Goal: Transaction & Acquisition: Book appointment/travel/reservation

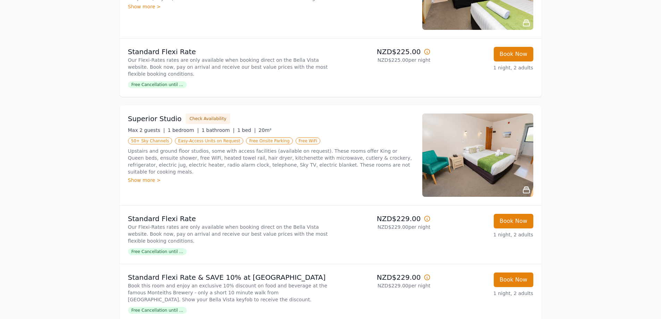
scroll to position [347, 0]
click at [148, 176] on div "Show more >" at bounding box center [271, 179] width 286 height 7
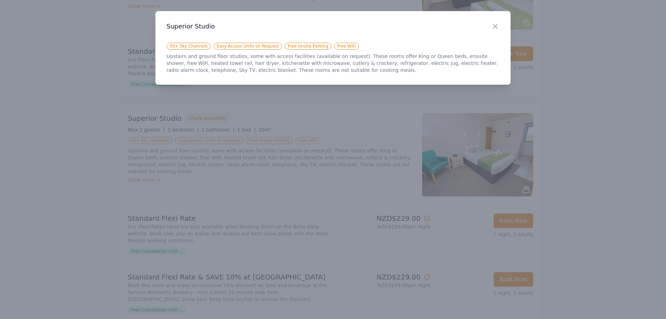
click at [70, 185] on div at bounding box center [333, 159] width 666 height 319
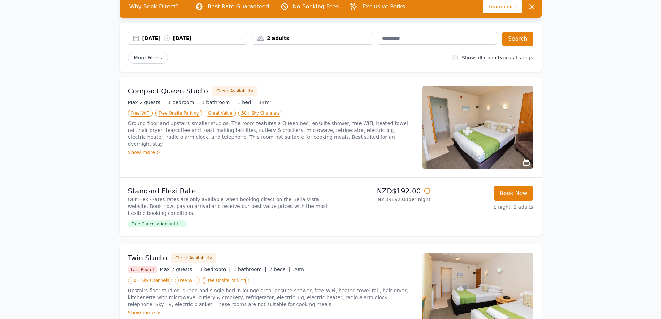
scroll to position [0, 0]
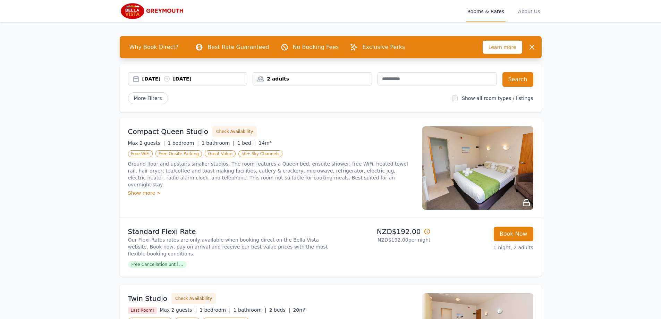
click at [148, 189] on div "Show more >" at bounding box center [271, 192] width 286 height 7
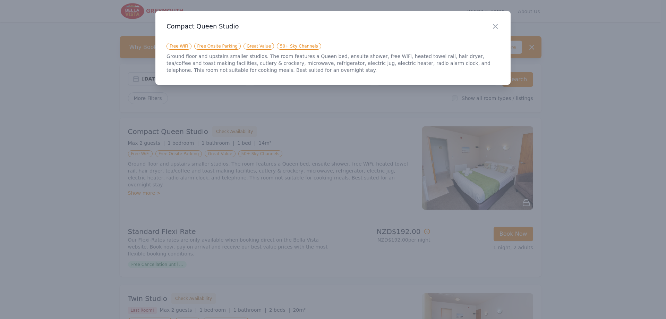
click at [53, 133] on div at bounding box center [333, 159] width 666 height 319
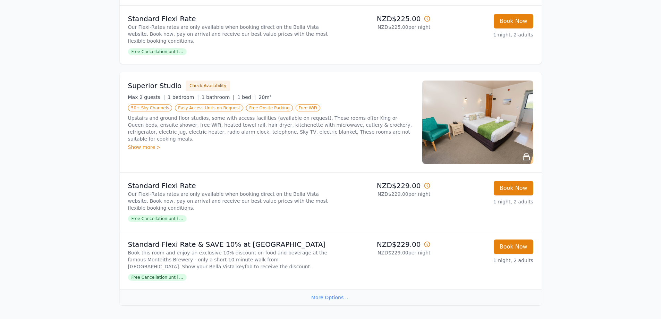
scroll to position [381, 0]
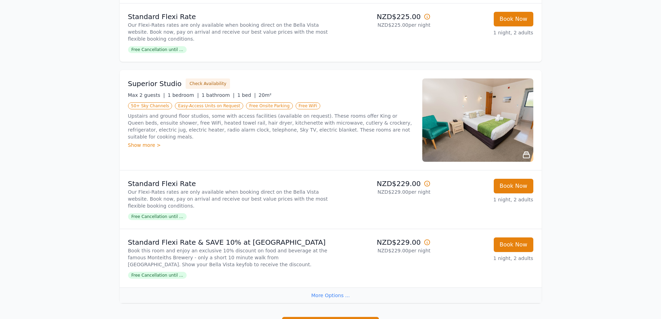
click at [426, 243] on icon at bounding box center [426, 242] width 7 height 7
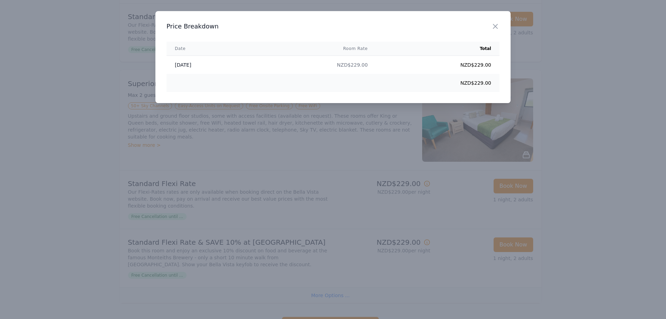
click at [645, 168] on div at bounding box center [333, 159] width 666 height 319
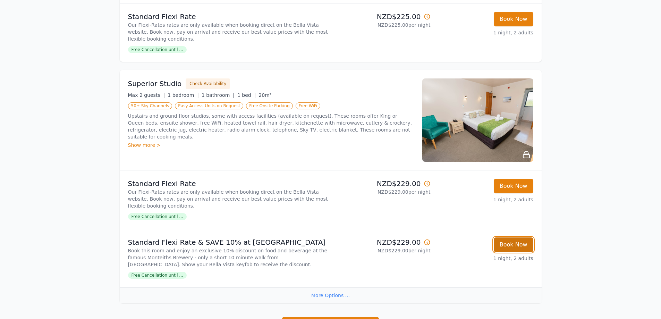
click at [521, 247] on button "Book Now" at bounding box center [513, 244] width 40 height 15
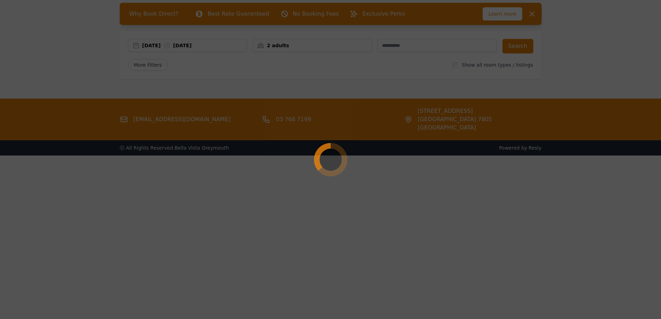
scroll to position [33, 0]
select select "**"
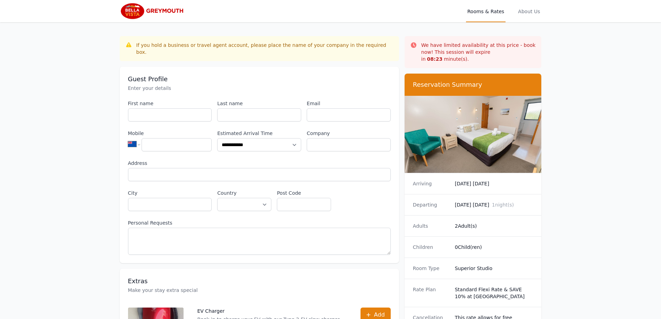
scroll to position [33, 0]
